Goal: Information Seeking & Learning: Learn about a topic

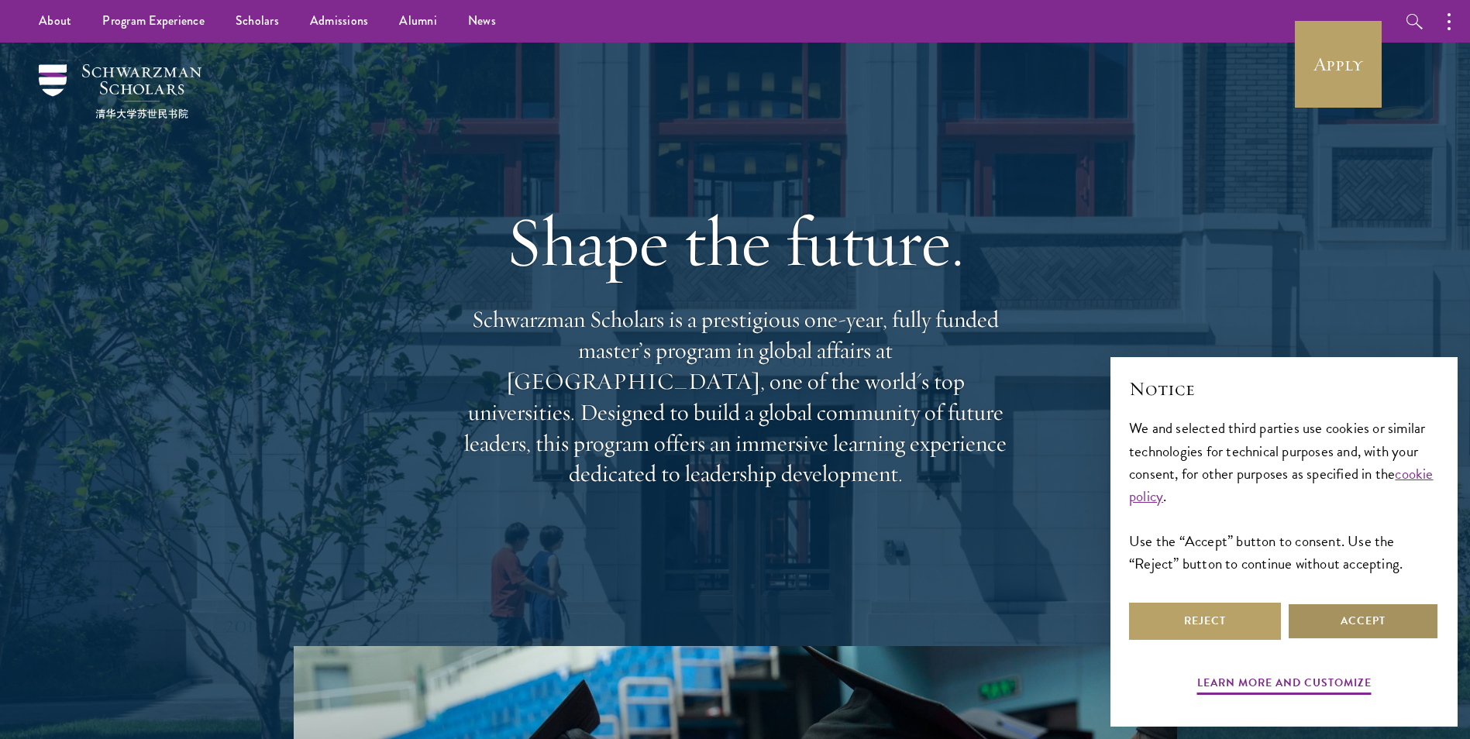
click at [1358, 634] on button "Accept" at bounding box center [1363, 621] width 152 height 37
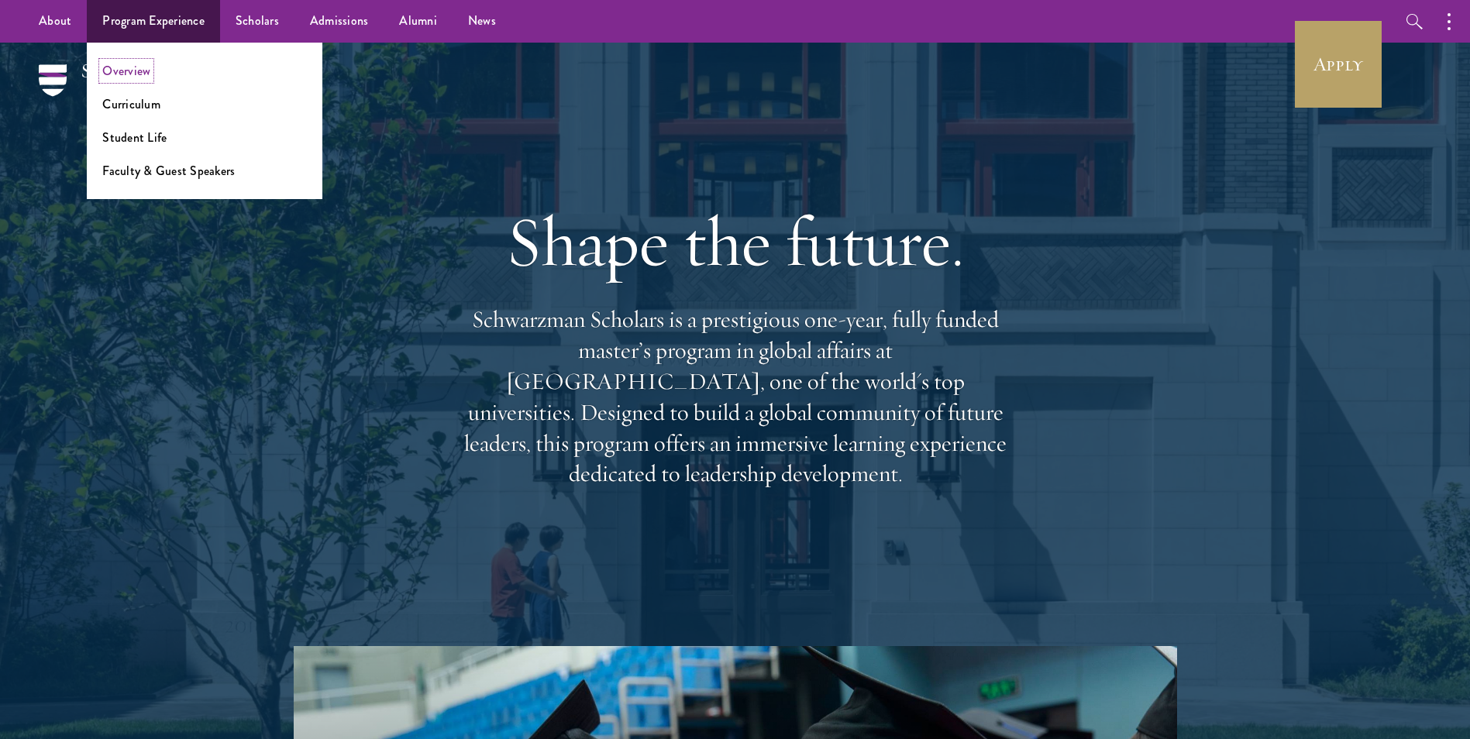
click at [135, 71] on link "Overview" at bounding box center [126, 71] width 48 height 18
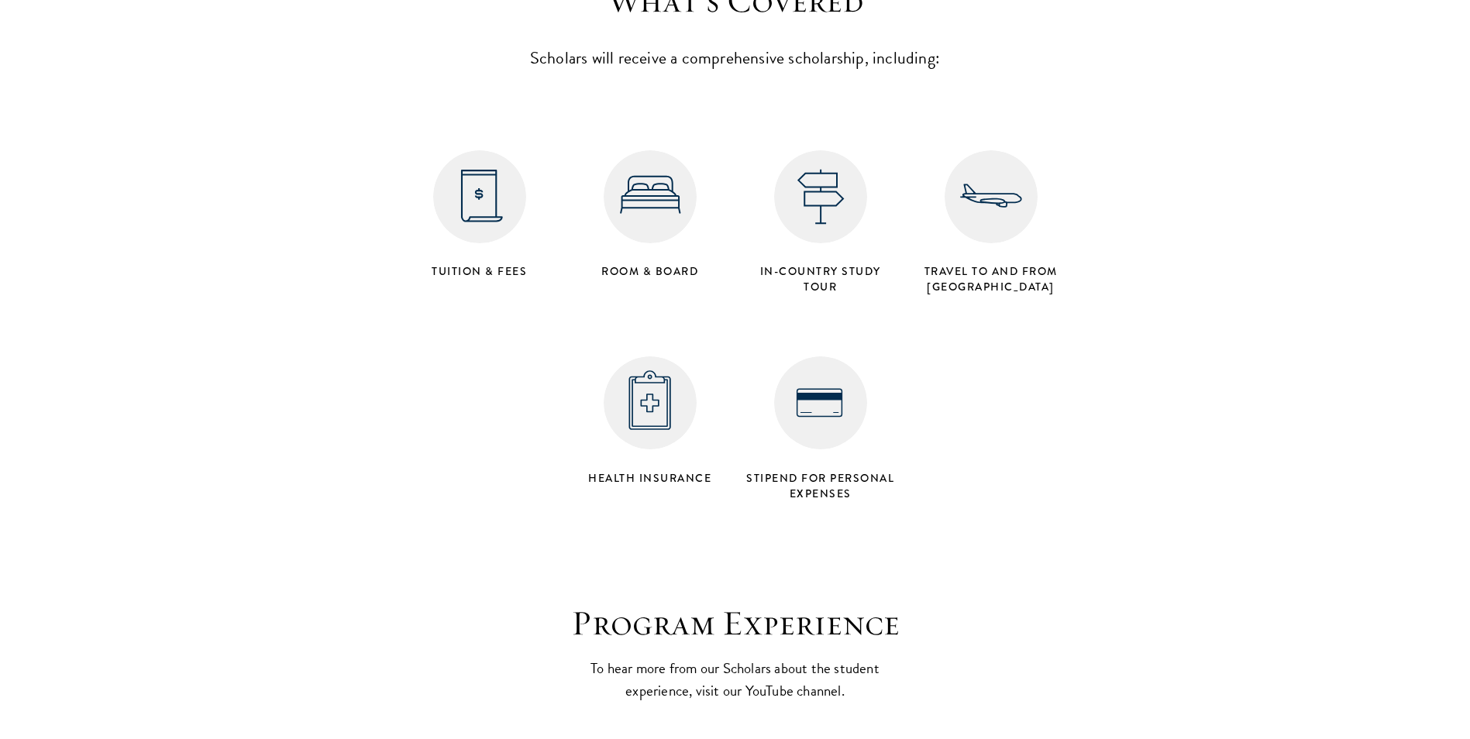
scroll to position [6045, 0]
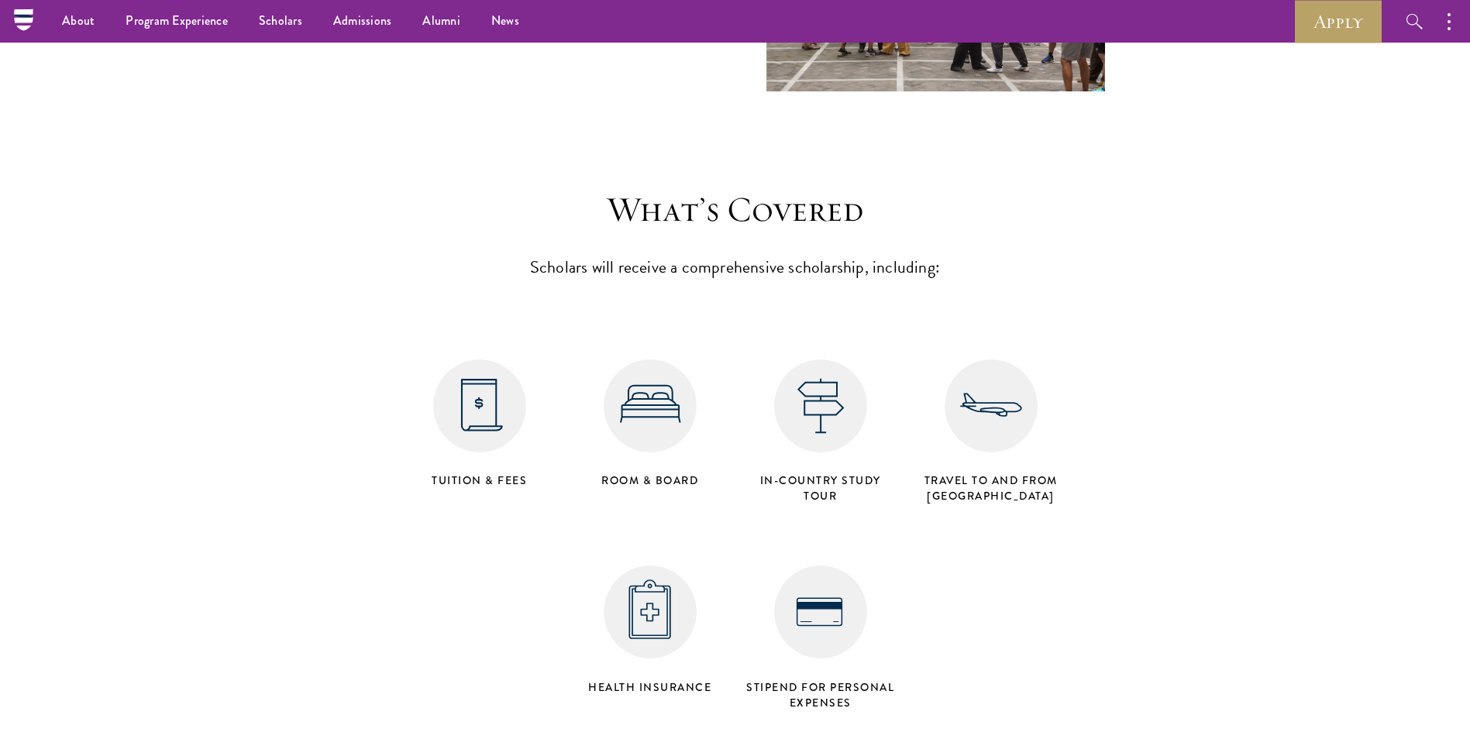
click at [212, 563] on section "What’s Covered Scholars will receive a comprehensive scholarship, including: Tu…" at bounding box center [735, 452] width 1470 height 529
click at [84, 23] on link "About" at bounding box center [79, 21] width 64 height 43
